Goal: Task Accomplishment & Management: Use online tool/utility

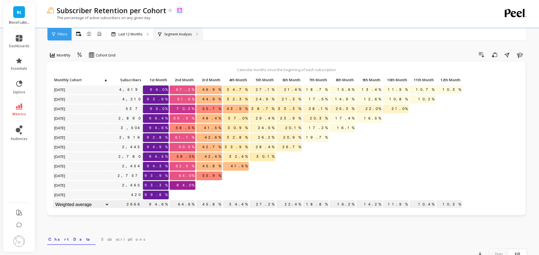
click at [185, 31] on div "Segment Analysis" at bounding box center [178, 34] width 49 height 12
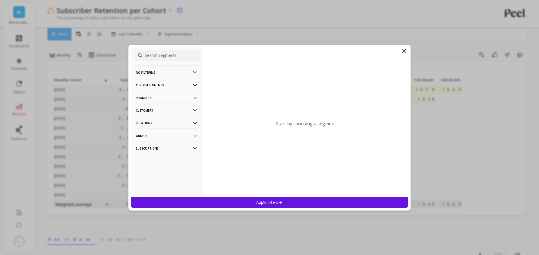
click at [195, 97] on icon at bounding box center [195, 98] width 6 height 6
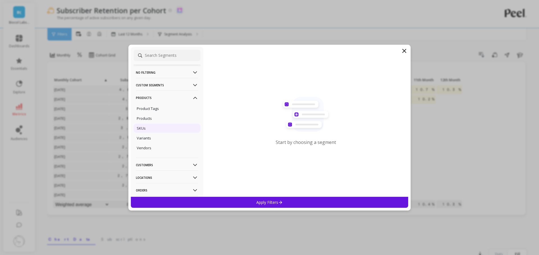
click at [171, 124] on div "SKUs" at bounding box center [167, 128] width 67 height 9
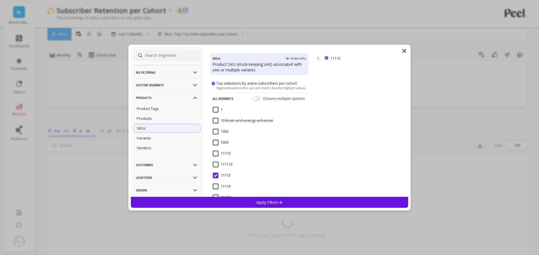
scroll to position [30, 0]
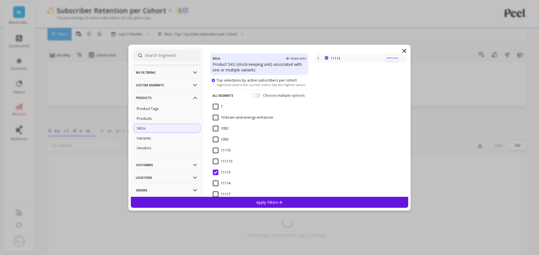
click at [394, 58] on p "remove" at bounding box center [392, 58] width 14 height 4
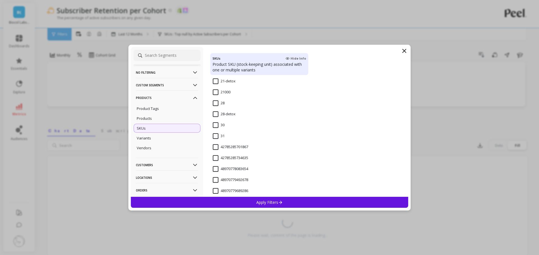
scroll to position [549, 0]
click at [217, 113] on input "28-detox" at bounding box center [224, 114] width 23 height 6
click at [270, 201] on p "Apply Filters" at bounding box center [269, 201] width 27 height 5
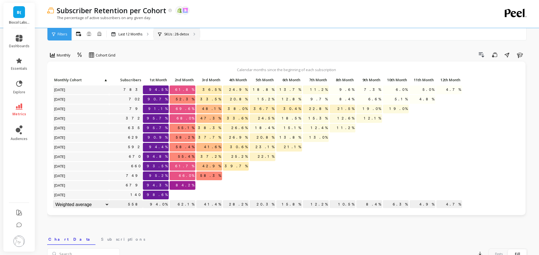
click at [174, 33] on p "SKUs : 28-detox" at bounding box center [176, 34] width 25 height 4
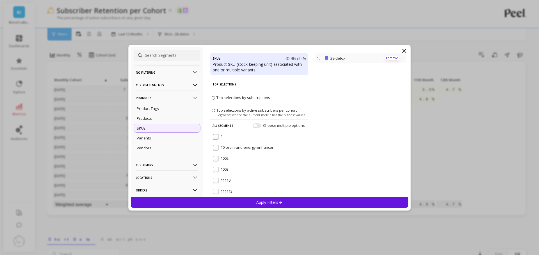
click at [396, 59] on p "remove" at bounding box center [392, 58] width 14 height 4
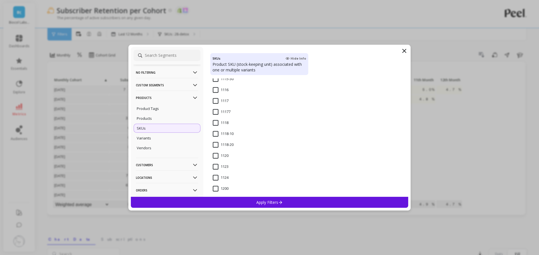
scroll to position [302, 0]
click at [216, 165] on input "1123" at bounding box center [221, 164] width 16 height 6
